Goal: Task Accomplishment & Management: Use online tool/utility

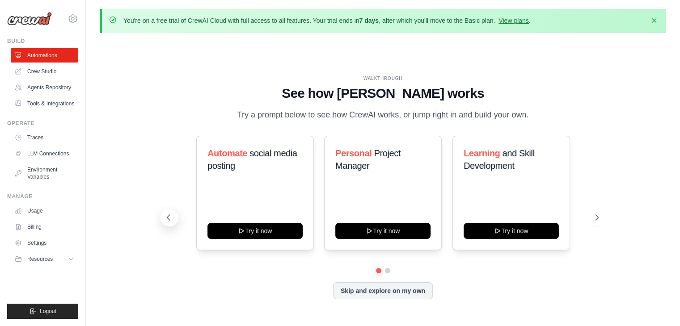
click at [168, 219] on icon at bounding box center [168, 217] width 3 height 5
click at [652, 22] on icon "button" at bounding box center [653, 20] width 9 height 9
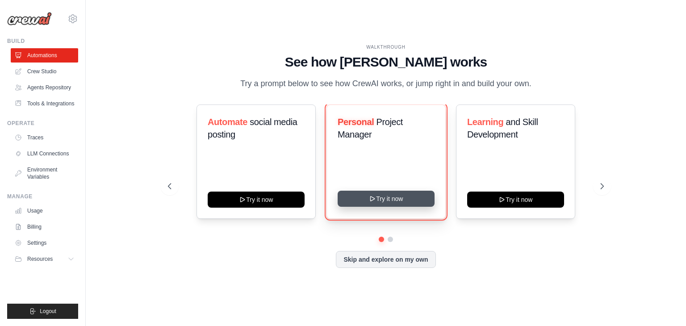
click at [382, 204] on button "Try it now" at bounding box center [386, 199] width 97 height 16
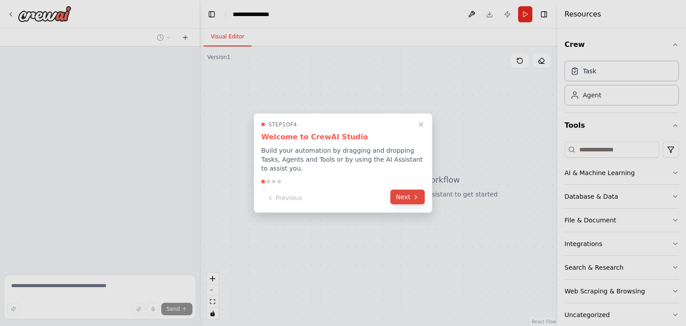
click at [411, 197] on button "Next" at bounding box center [408, 197] width 34 height 15
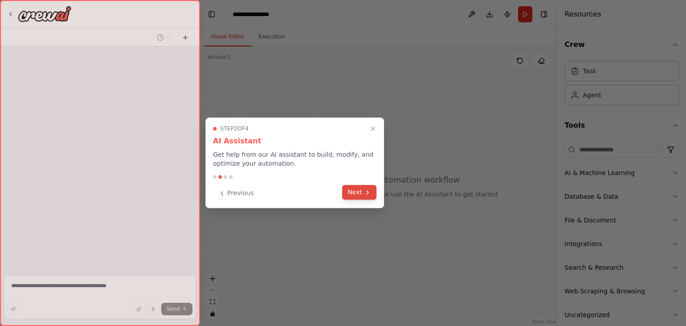
click at [365, 190] on icon at bounding box center [367, 192] width 7 height 7
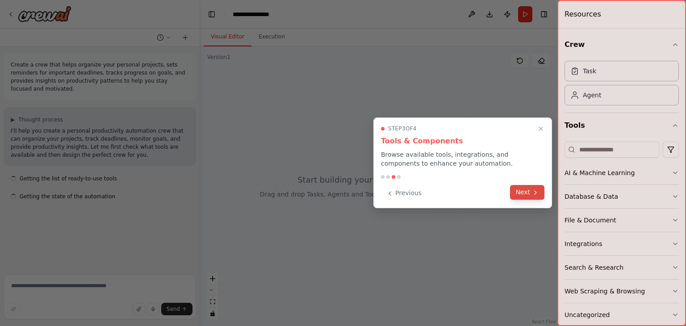
click at [527, 188] on button "Next" at bounding box center [527, 192] width 34 height 15
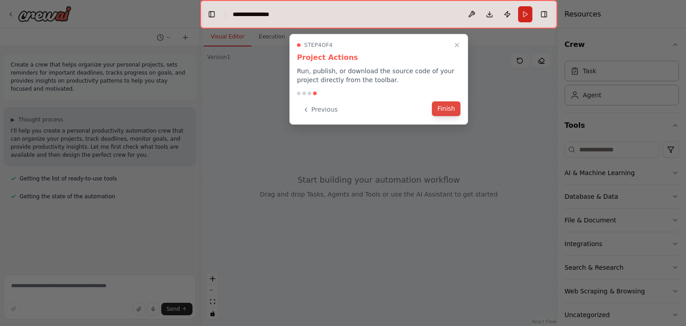
drag, startPoint x: 426, startPoint y: 111, endPoint x: 434, endPoint y: 108, distance: 8.2
click at [429, 110] on div "Previous Finish" at bounding box center [379, 109] width 164 height 15
click at [438, 108] on button "Finish" at bounding box center [446, 108] width 29 height 15
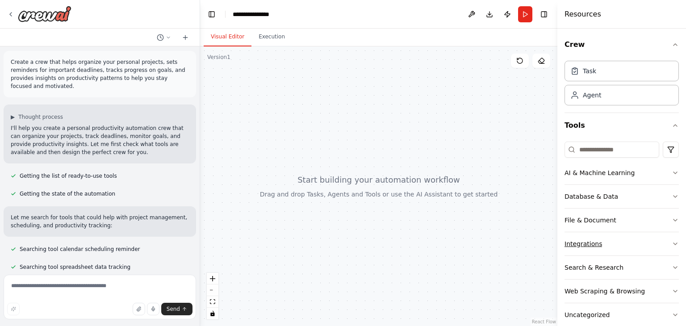
scroll to position [14, 0]
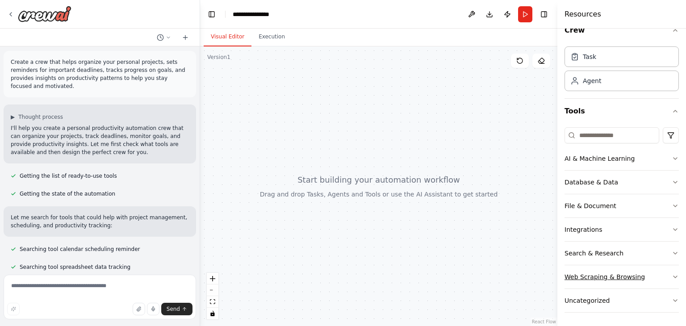
click at [581, 277] on div "Web Scraping & Browsing" at bounding box center [605, 277] width 80 height 9
click at [599, 302] on div "Browserbase web load tool" at bounding box center [628, 302] width 90 height 9
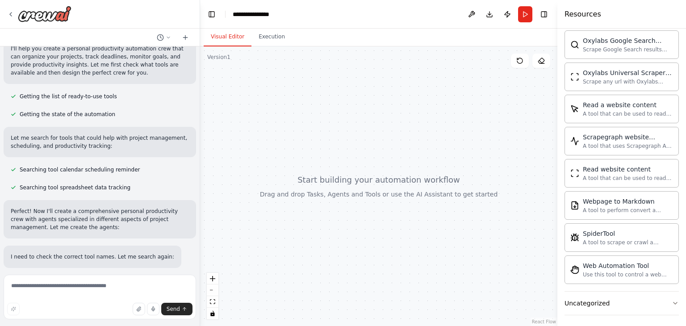
scroll to position [96, 0]
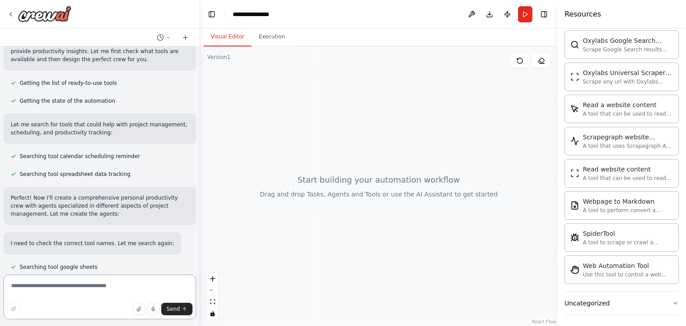
click at [78, 292] on textarea at bounding box center [100, 297] width 193 height 45
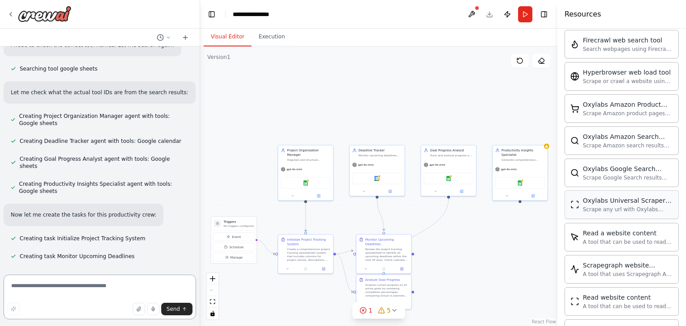
scroll to position [312, 0]
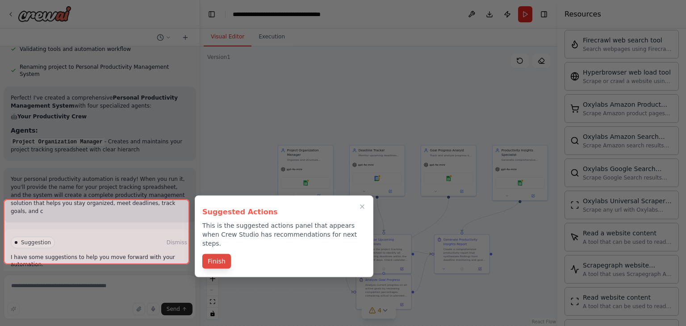
click at [211, 258] on button "Finish" at bounding box center [216, 261] width 29 height 15
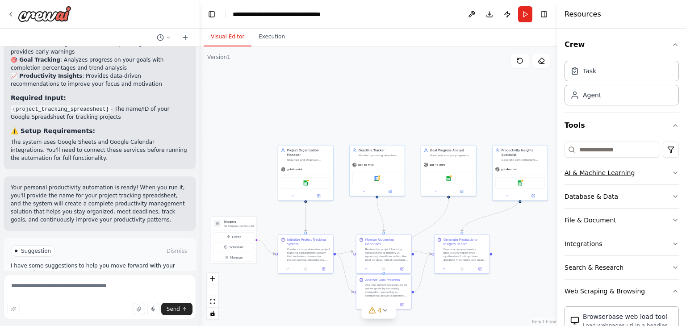
scroll to position [501, 0]
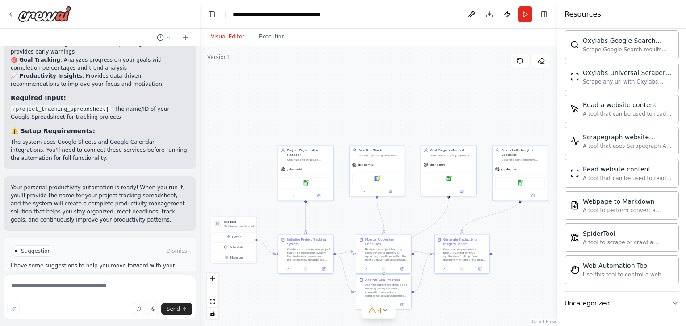
click at [57, 282] on button "Run Automation" at bounding box center [100, 289] width 178 height 14
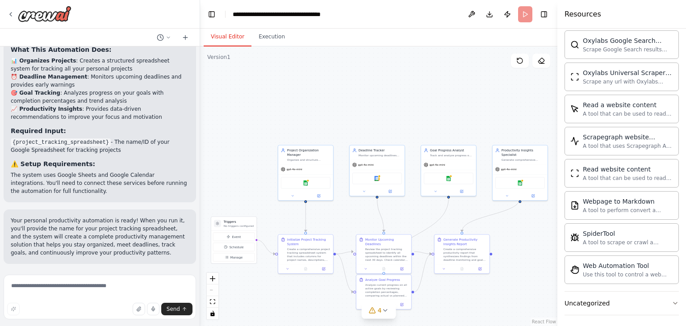
scroll to position [724, 0]
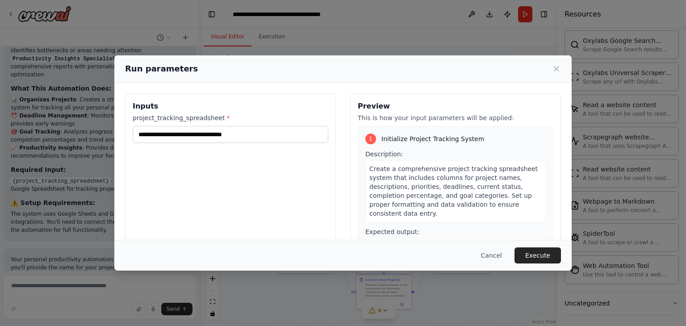
click at [77, 289] on div "Run parameters Inputs project_tracking_spreadsheet * Preview This is how your i…" at bounding box center [343, 163] width 686 height 326
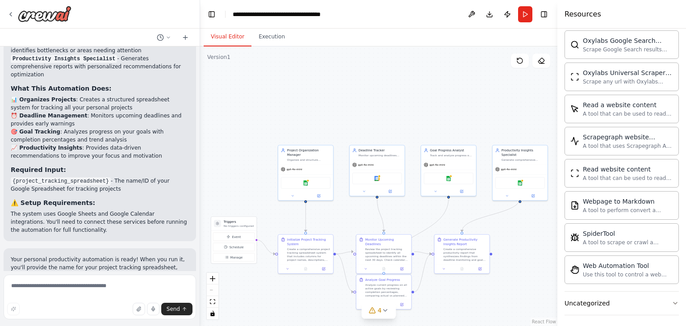
click at [100, 256] on p "Your personal productivity automation is ready! When you run it, you'll provide…" at bounding box center [100, 276] width 178 height 40
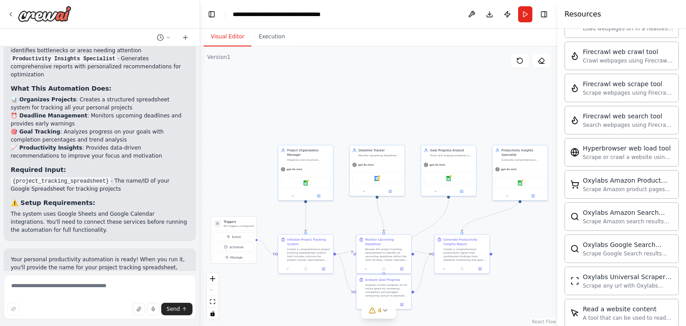
scroll to position [501, 0]
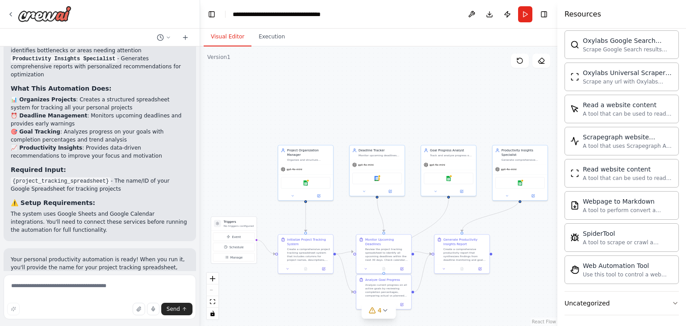
drag, startPoint x: 120, startPoint y: 273, endPoint x: 92, endPoint y: 279, distance: 28.9
click at [118, 273] on form "Send" at bounding box center [100, 298] width 200 height 55
click at [92, 279] on textarea at bounding box center [100, 297] width 193 height 45
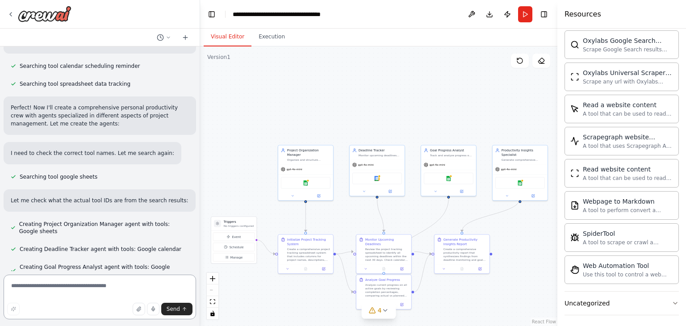
scroll to position [0, 0]
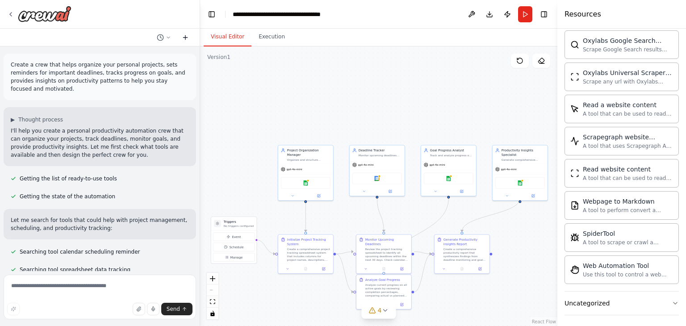
click at [181, 40] on button at bounding box center [185, 37] width 14 height 11
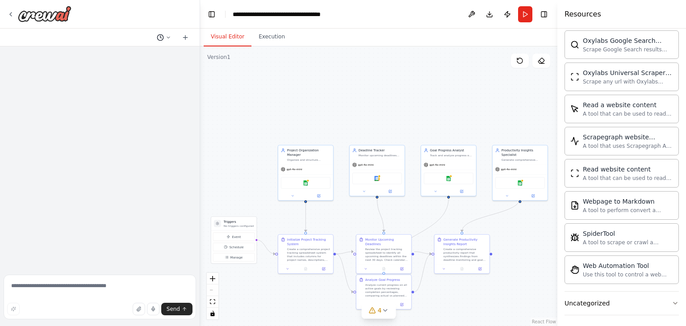
click at [172, 40] on button at bounding box center [163, 37] width 21 height 11
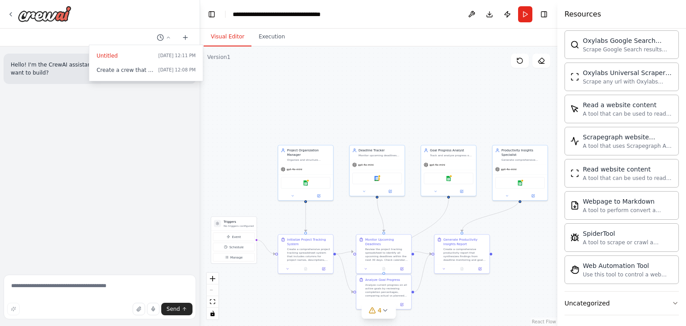
click at [134, 33] on div at bounding box center [100, 163] width 200 height 326
click at [259, 38] on button "Execution" at bounding box center [272, 37] width 41 height 19
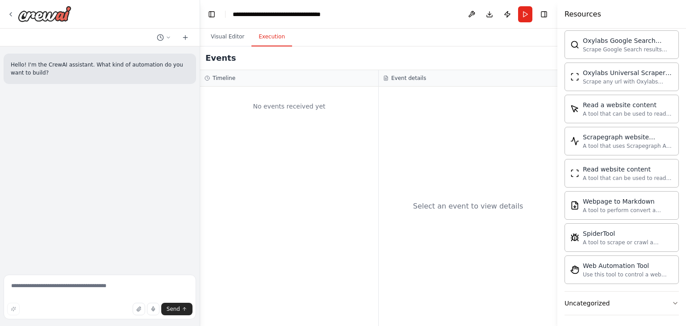
click at [347, 166] on div "No events received yet" at bounding box center [289, 207] width 178 height 240
click at [525, 13] on button "Run" at bounding box center [525, 14] width 14 height 16
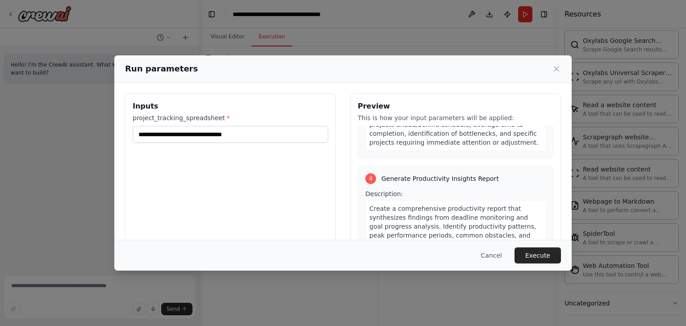
scroll to position [538, 0]
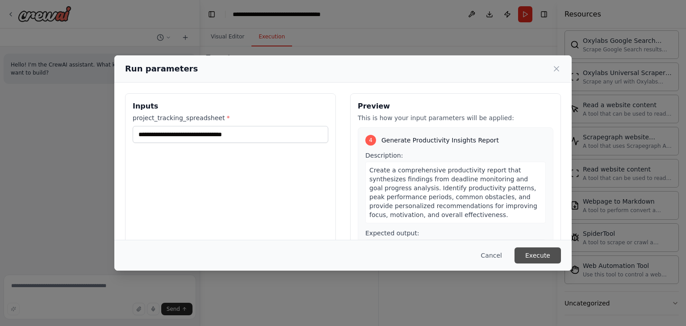
click at [529, 257] on button "Execute" at bounding box center [538, 256] width 46 height 16
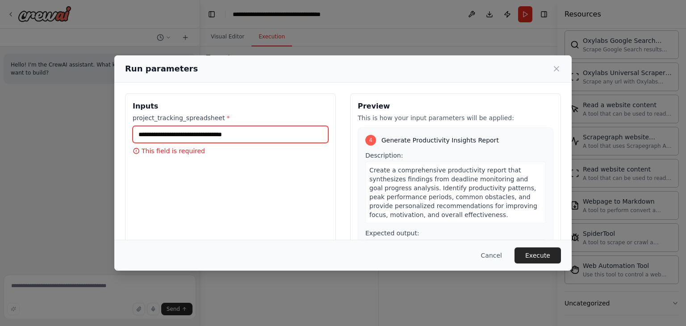
click at [236, 142] on input "project_tracking_spreadsheet *" at bounding box center [231, 134] width 196 height 17
drag, startPoint x: 254, startPoint y: 133, endPoint x: 157, endPoint y: 131, distance: 96.5
click at [157, 131] on input "project_tracking_spreadsheet *" at bounding box center [231, 134] width 196 height 17
click at [145, 131] on input "project_tracking_spreadsheet *" at bounding box center [231, 134] width 196 height 17
type input "****"
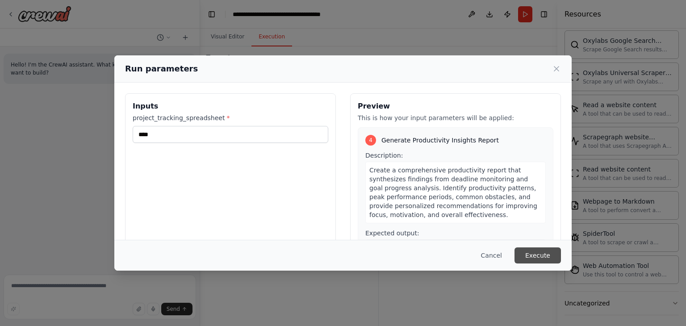
click at [547, 256] on button "Execute" at bounding box center [538, 256] width 46 height 16
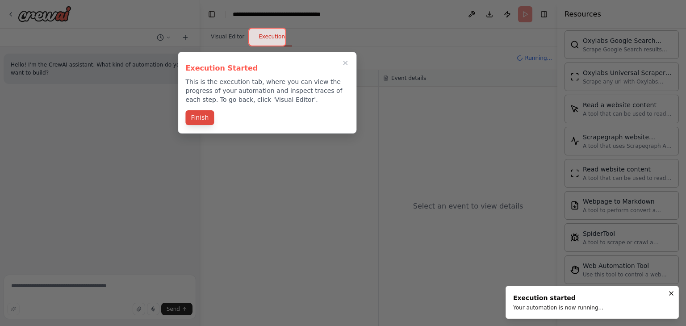
click at [190, 118] on button "Finish" at bounding box center [199, 117] width 29 height 15
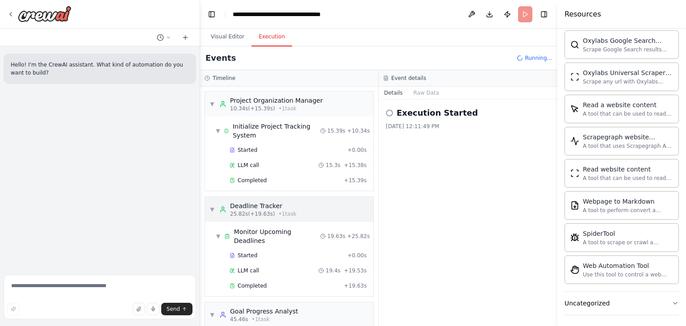
scroll to position [51, 0]
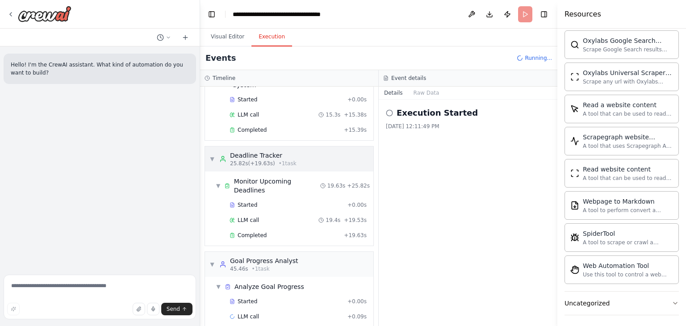
click at [210, 157] on span "▼" at bounding box center [212, 159] width 5 height 7
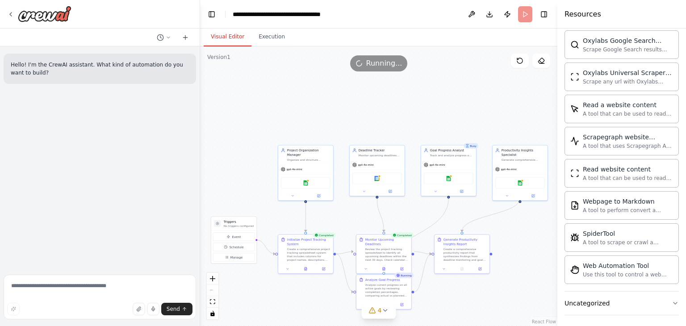
click at [237, 34] on button "Visual Editor" at bounding box center [228, 37] width 48 height 19
click at [266, 38] on button "Execution" at bounding box center [272, 37] width 41 height 19
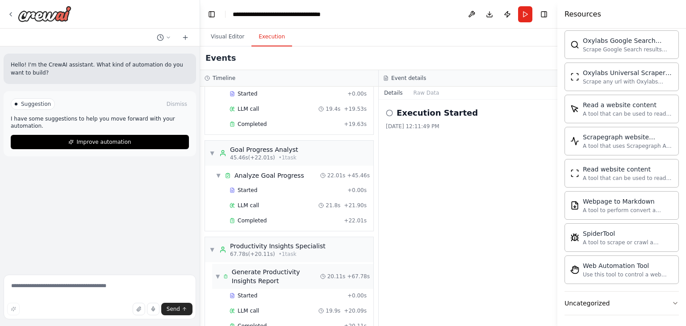
scroll to position [170, 0]
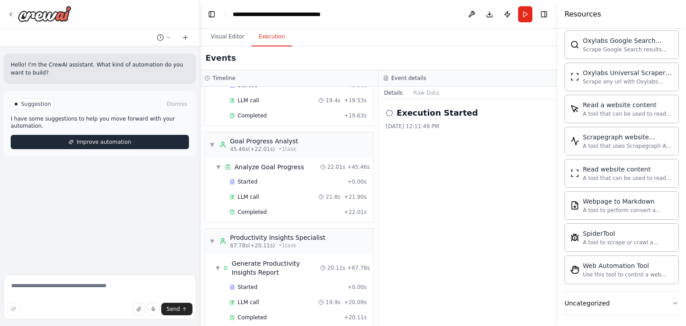
click at [96, 139] on span "Improve automation" at bounding box center [103, 142] width 55 height 7
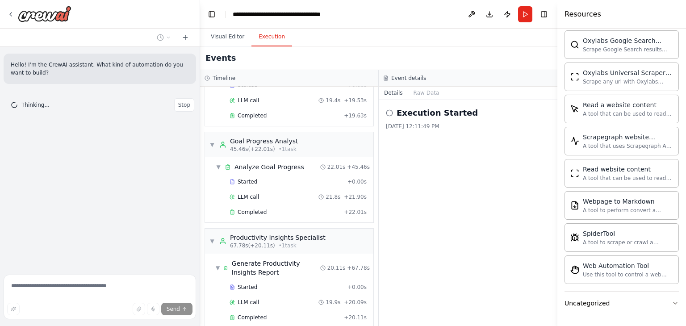
scroll to position [0, 0]
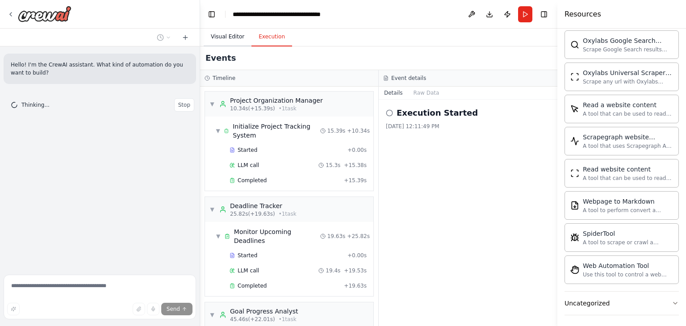
click at [234, 38] on button "Visual Editor" at bounding box center [228, 37] width 48 height 19
click at [278, 42] on button "Execution" at bounding box center [272, 37] width 41 height 19
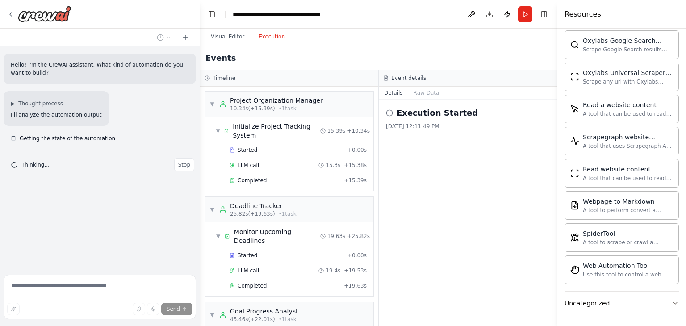
scroll to position [170, 0]
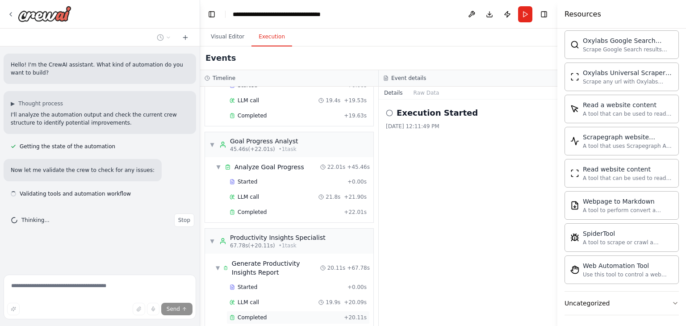
click at [318, 314] on div "Completed" at bounding box center [285, 317] width 111 height 7
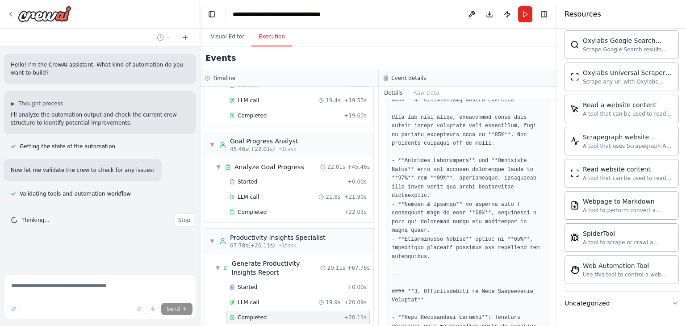
scroll to position [0, 0]
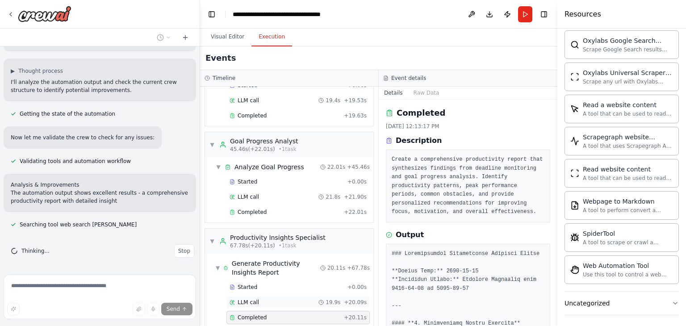
click at [251, 296] on div "LLM call 19.9s + 20.09s" at bounding box center [298, 302] width 143 height 13
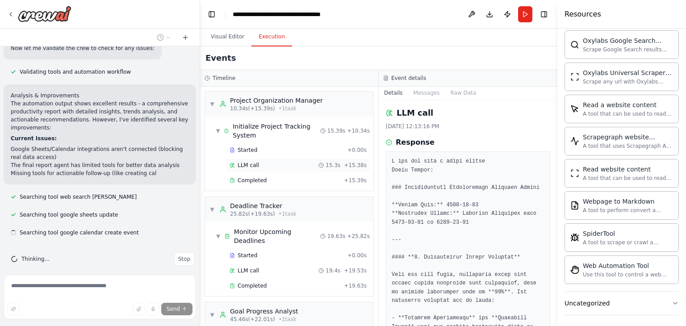
click at [269, 167] on div "LLM call 15.3s + 15.38s" at bounding box center [298, 165] width 137 height 7
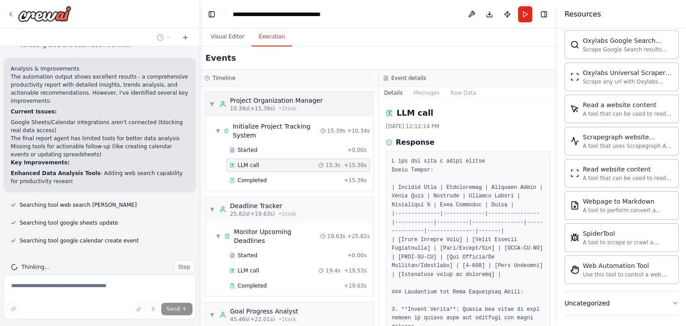
click at [255, 105] on span "10.34s (+15.39s)" at bounding box center [252, 108] width 45 height 7
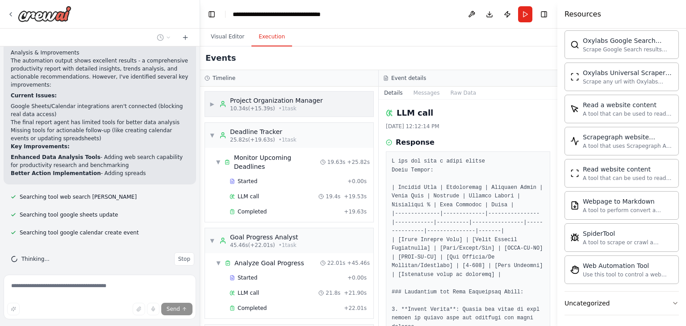
click at [255, 105] on span "10.34s (+15.39s)" at bounding box center [252, 108] width 45 height 7
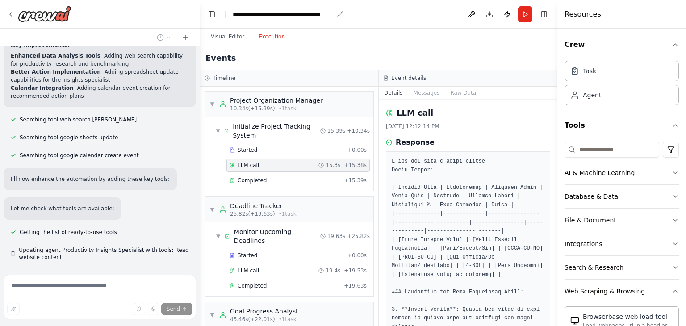
scroll to position [291, 0]
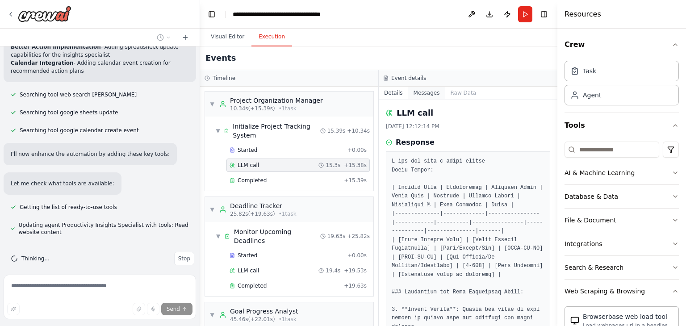
click at [417, 91] on button "Messages" at bounding box center [426, 93] width 37 height 13
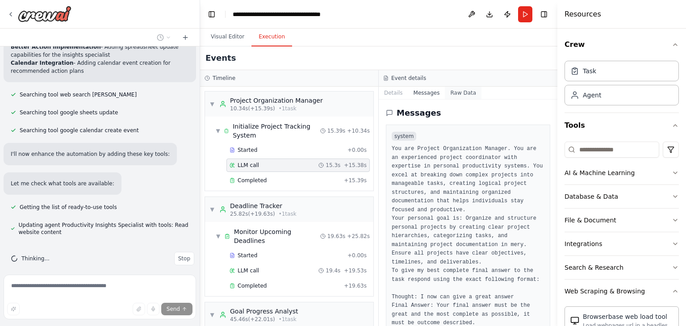
click at [456, 93] on button "Raw Data" at bounding box center [463, 93] width 37 height 13
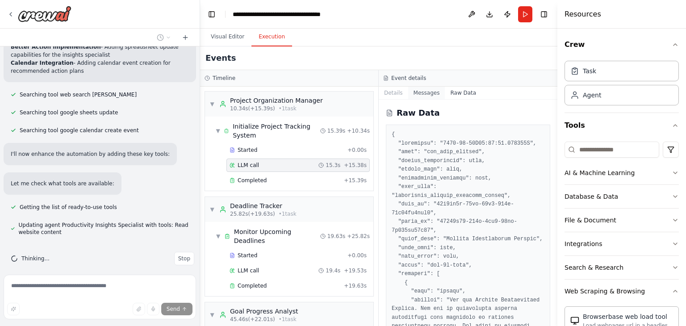
click at [417, 93] on button "Messages" at bounding box center [426, 93] width 37 height 13
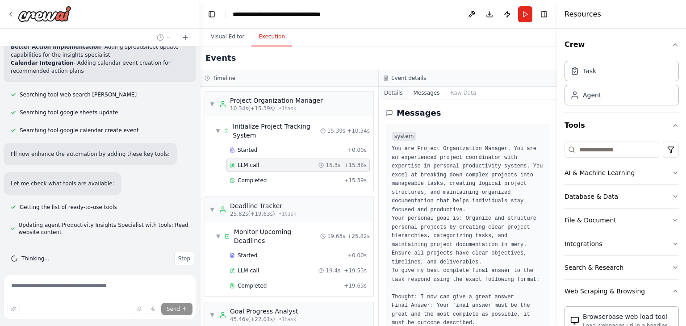
click at [395, 97] on button "Details" at bounding box center [393, 93] width 29 height 13
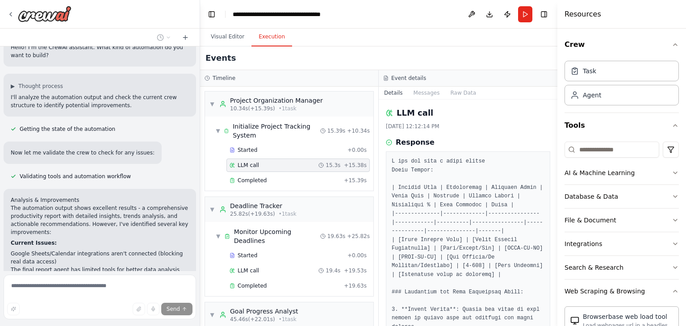
scroll to position [0, 0]
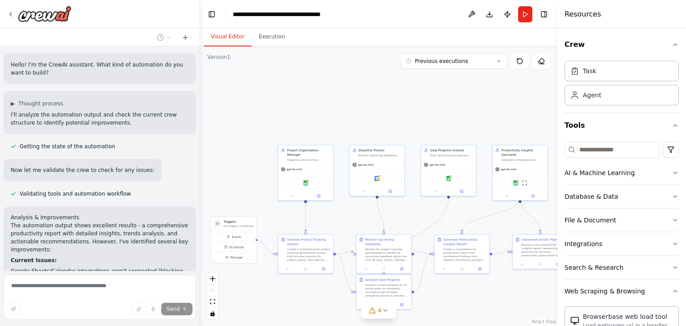
click at [215, 31] on button "Visual Editor" at bounding box center [228, 37] width 48 height 19
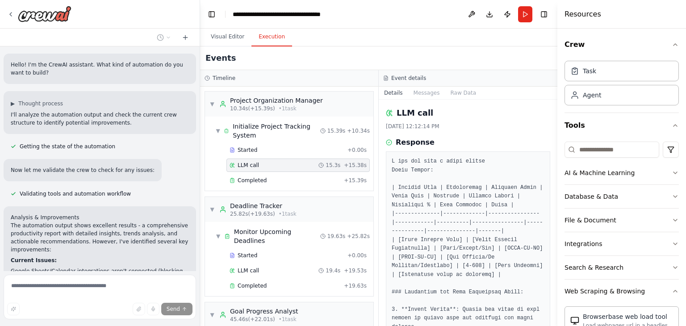
click at [265, 34] on button "Execution" at bounding box center [272, 37] width 41 height 19
click at [237, 37] on button "Visual Editor" at bounding box center [228, 37] width 48 height 19
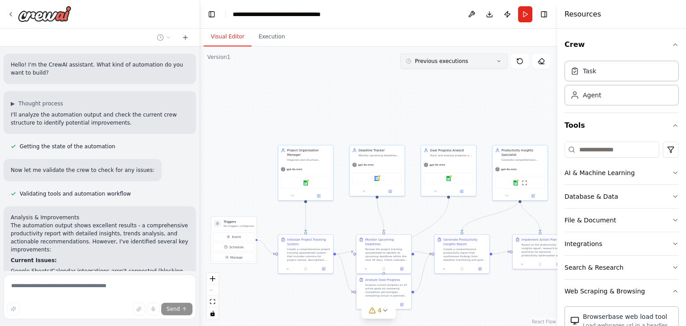
click at [456, 68] on button "Previous executions" at bounding box center [453, 61] width 107 height 15
click at [429, 82] on button "4m ago" at bounding box center [453, 78] width 107 height 14
click at [492, 16] on button "Download" at bounding box center [490, 14] width 14 height 16
click at [269, 42] on button "Execution" at bounding box center [272, 37] width 41 height 19
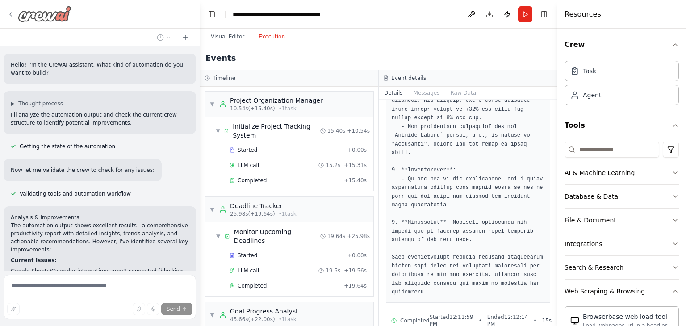
click at [44, 16] on img at bounding box center [45, 14] width 54 height 16
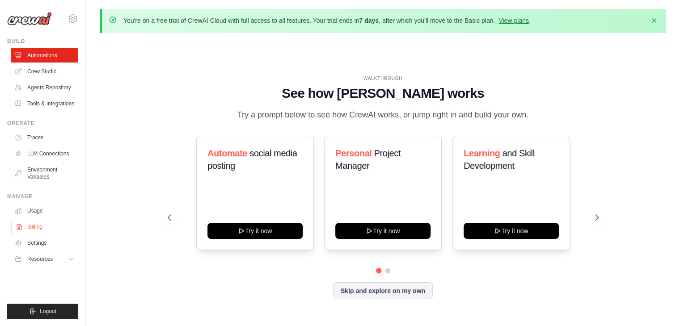
click at [20, 228] on icon at bounding box center [19, 226] width 7 height 7
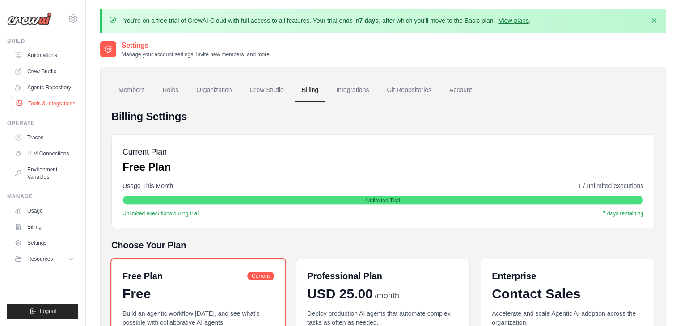
click at [41, 108] on link "Tools & Integrations" at bounding box center [45, 104] width 67 height 14
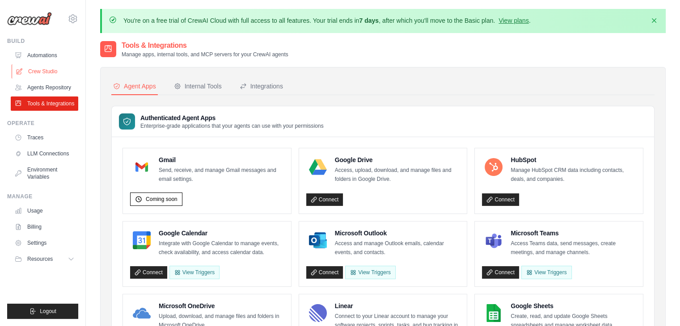
click at [38, 71] on link "Crew Studio" at bounding box center [45, 71] width 67 height 14
click at [38, 88] on link "Agents Repository" at bounding box center [45, 87] width 67 height 14
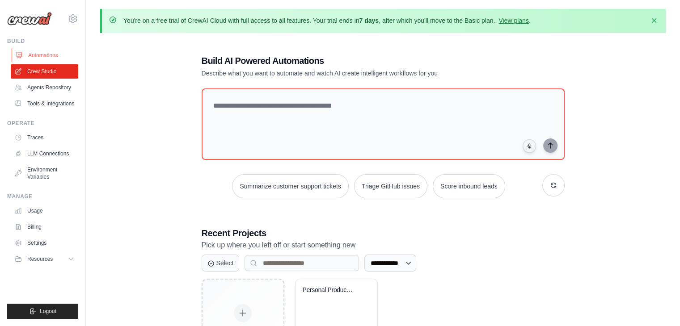
click at [36, 59] on link "Automations" at bounding box center [45, 55] width 67 height 14
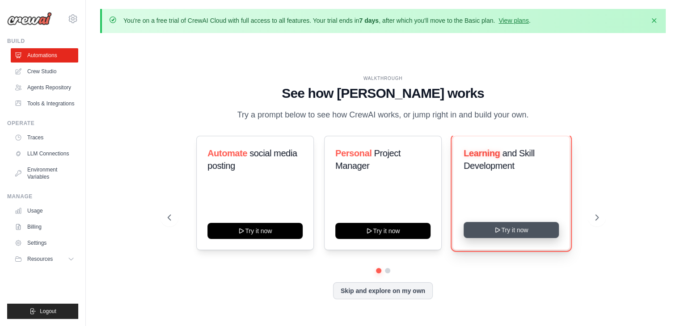
click at [488, 235] on button "Try it now" at bounding box center [510, 230] width 95 height 16
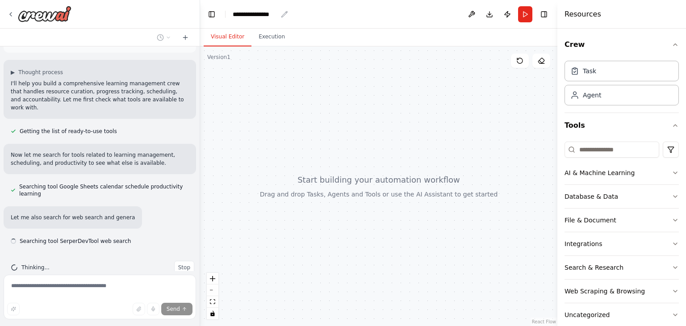
click at [282, 15] on icon "breadcrumb" at bounding box center [284, 14] width 7 height 7
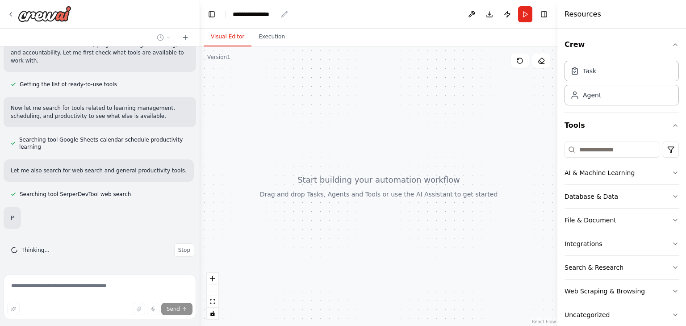
click at [284, 13] on icon "breadcrumb" at bounding box center [284, 14] width 7 height 7
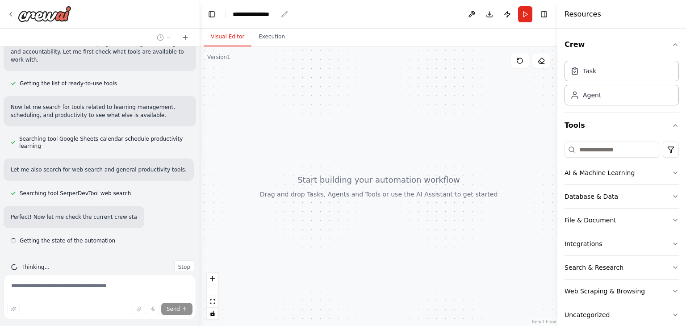
click at [284, 13] on icon "breadcrumb" at bounding box center [285, 14] width 6 height 6
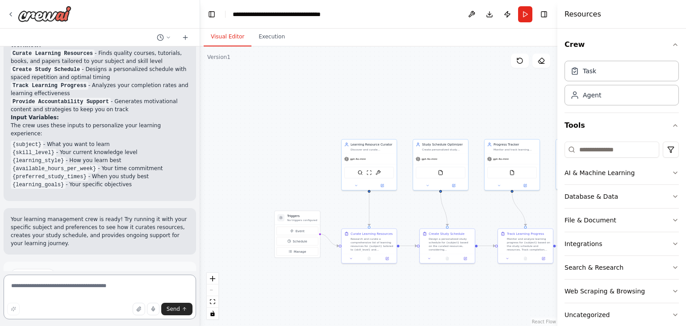
scroll to position [833, 0]
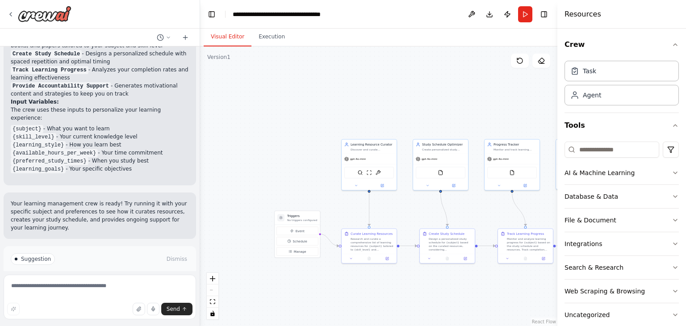
click at [45, 290] on button "Run Automation" at bounding box center [100, 297] width 178 height 14
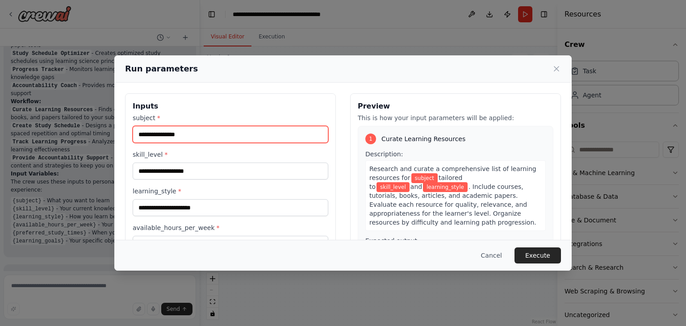
click at [187, 136] on input "subject *" at bounding box center [231, 134] width 196 height 17
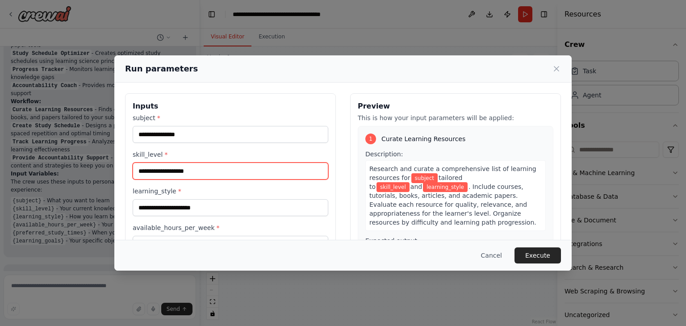
click at [141, 168] on input "skill_level *" at bounding box center [231, 171] width 196 height 17
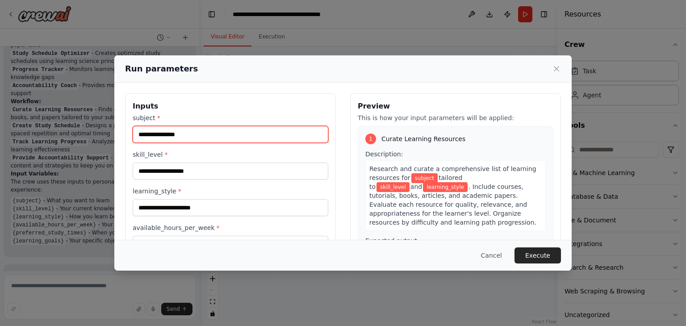
click at [142, 138] on input "subject *" at bounding box center [231, 134] width 196 height 17
type input "*"
type input "**********"
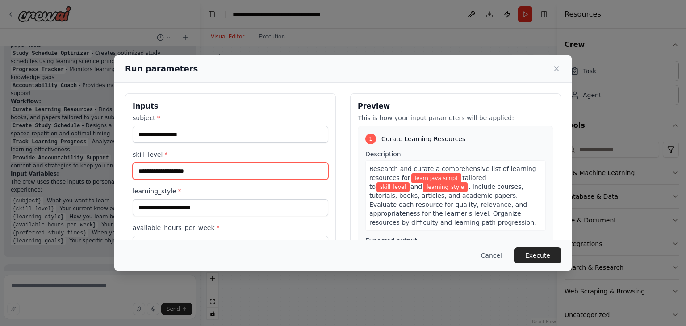
click at [157, 167] on input "skill_level *" at bounding box center [231, 171] width 196 height 17
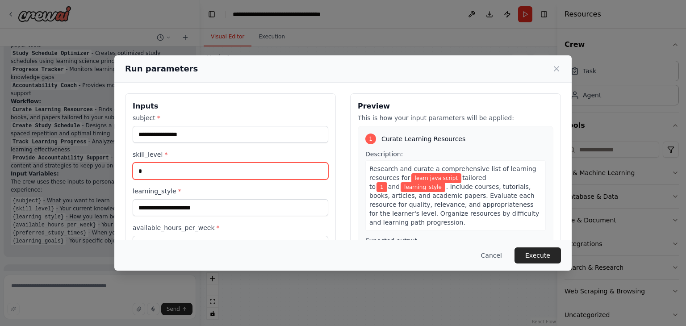
type input "*"
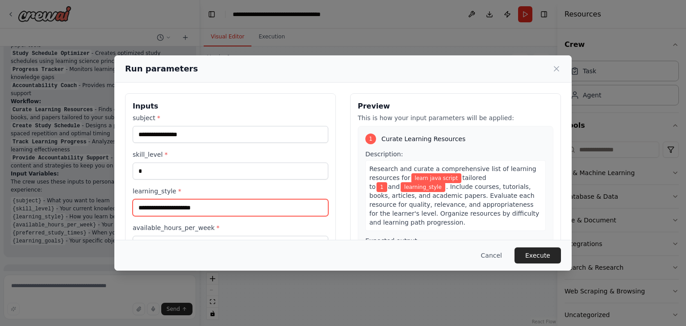
click at [138, 209] on input "learning_style *" at bounding box center [231, 207] width 196 height 17
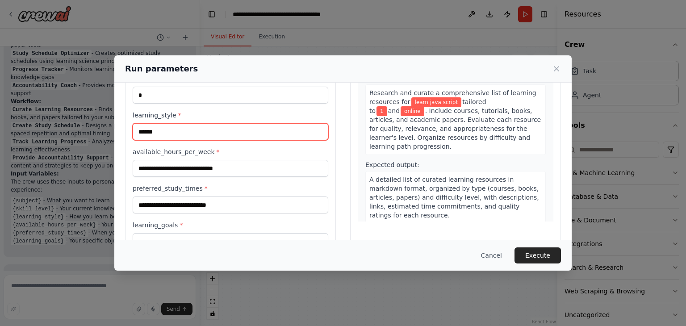
scroll to position [83, 0]
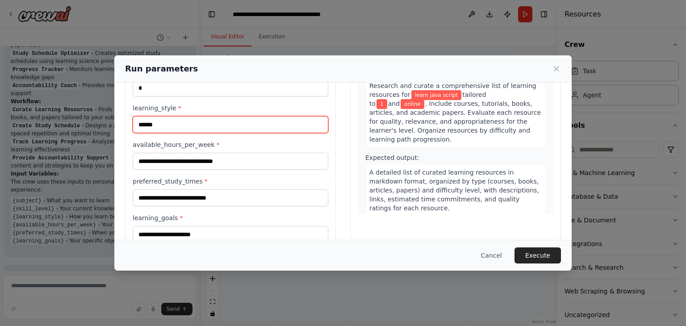
type input "******"
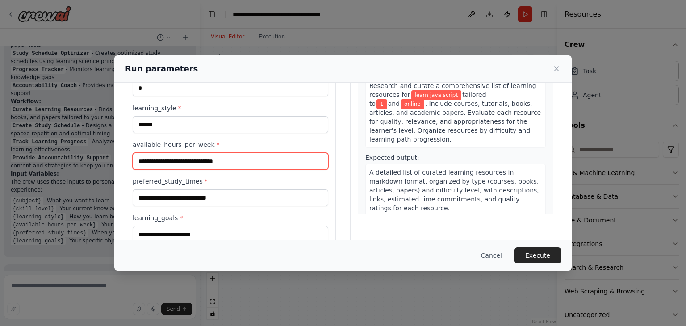
click at [143, 163] on input "available_hours_per_week *" at bounding box center [231, 161] width 196 height 17
type input "*"
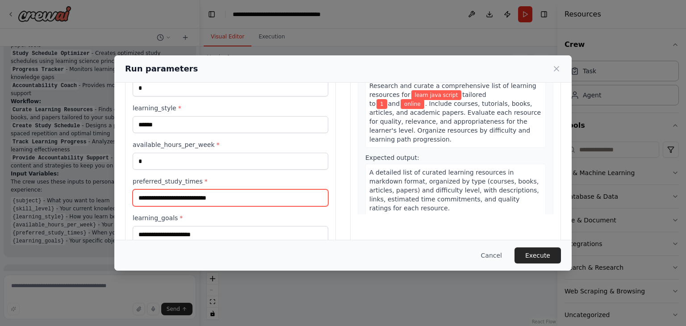
click at [145, 202] on input "preferred_study_times *" at bounding box center [231, 197] width 196 height 17
type input "*****"
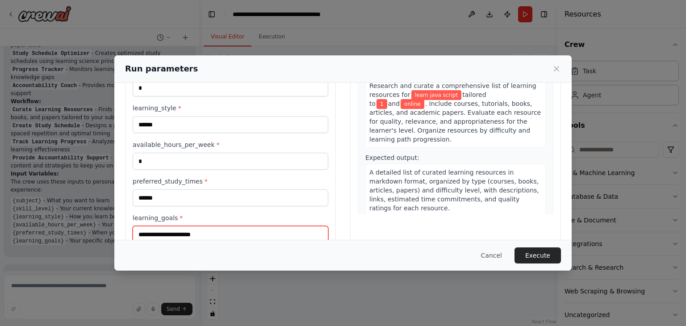
click at [149, 234] on input "learning_goals *" at bounding box center [231, 234] width 196 height 17
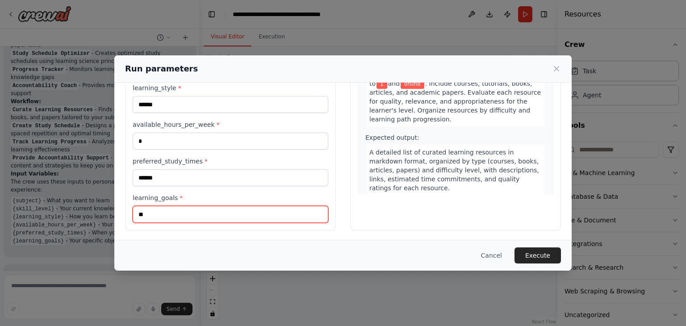
type input "*"
type input "**********"
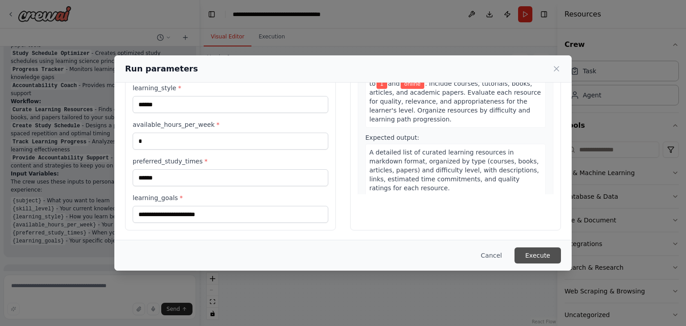
click at [528, 259] on button "Execute" at bounding box center [538, 256] width 46 height 16
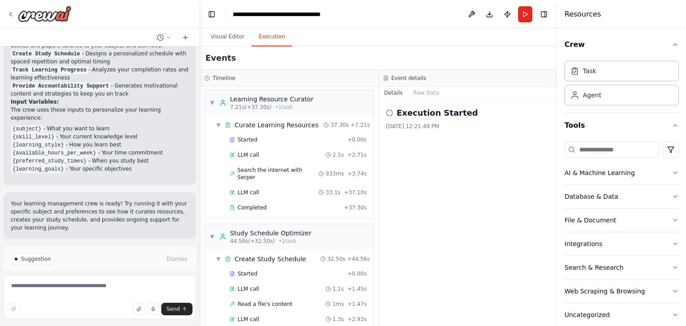
scroll to position [0, 0]
click at [391, 112] on icon at bounding box center [389, 112] width 7 height 7
click at [388, 113] on icon at bounding box center [389, 112] width 7 height 7
click at [527, 17] on button "Run" at bounding box center [525, 14] width 14 height 16
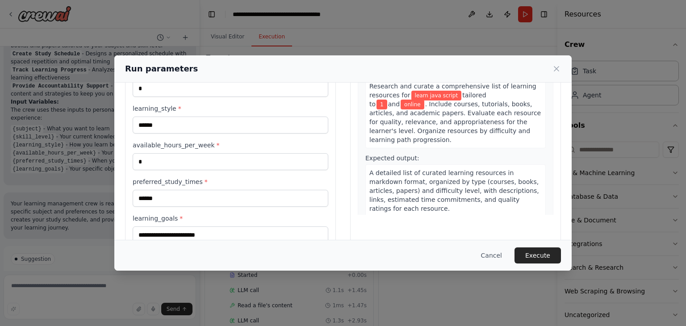
scroll to position [103, 0]
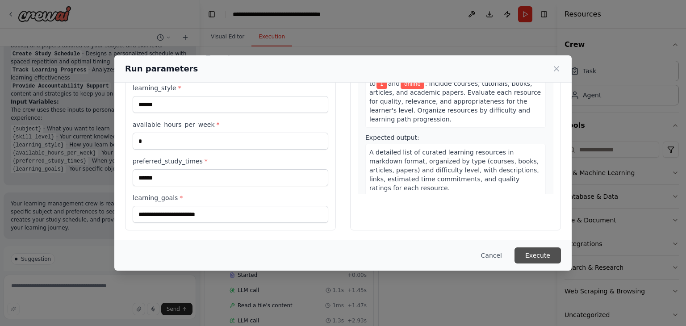
click at [539, 256] on button "Execute" at bounding box center [538, 256] width 46 height 16
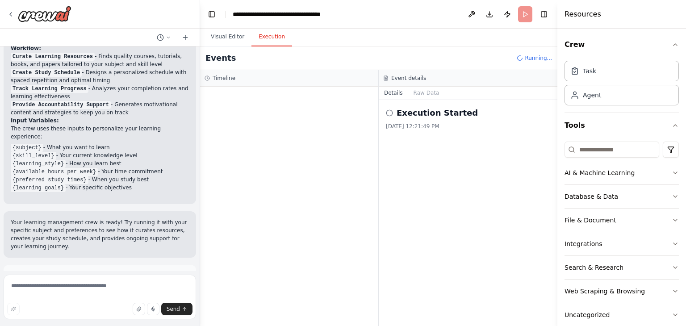
scroll to position [833, 0]
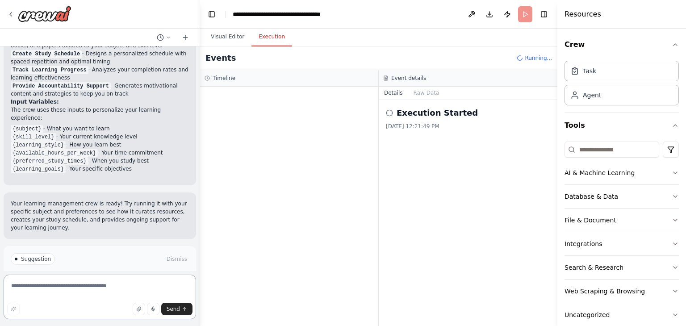
click at [68, 281] on textarea at bounding box center [100, 297] width 193 height 45
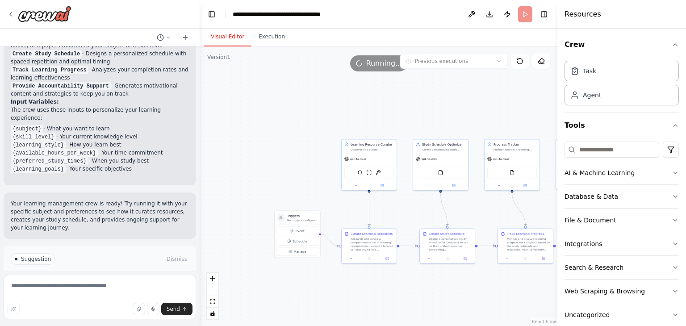
click at [220, 38] on button "Visual Editor" at bounding box center [228, 37] width 48 height 19
